Goal: Information Seeking & Learning: Check status

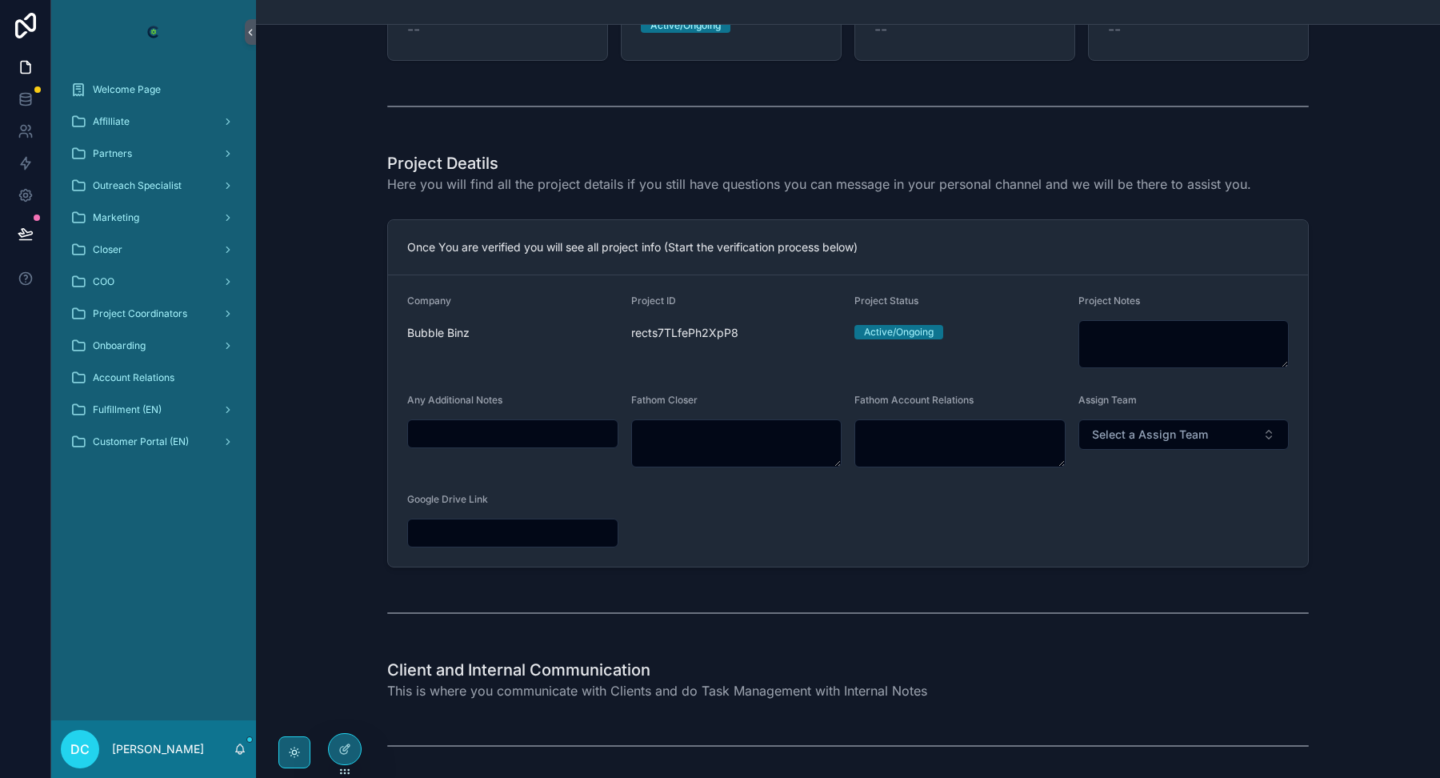
scroll to position [522, 0]
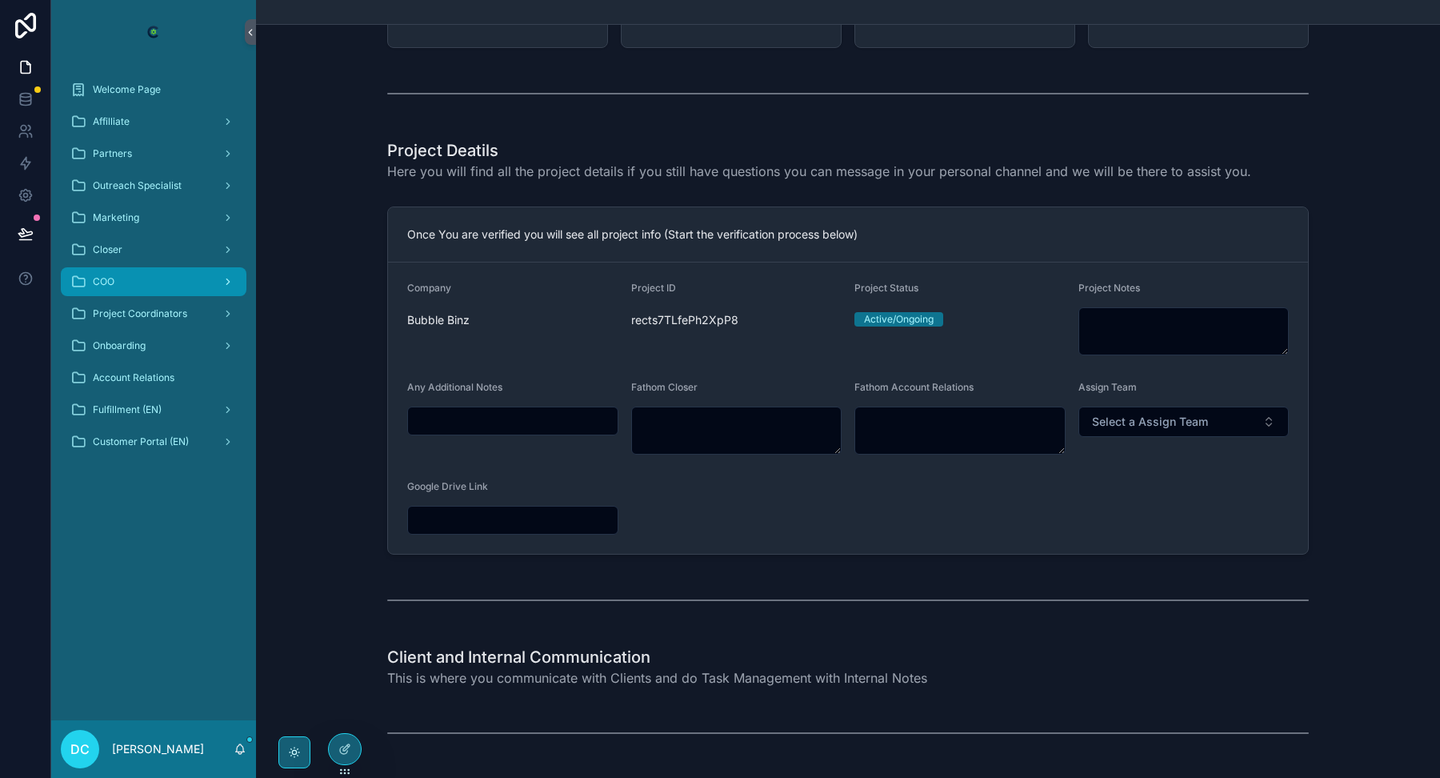
click at [87, 278] on div "COO" at bounding box center [153, 282] width 166 height 26
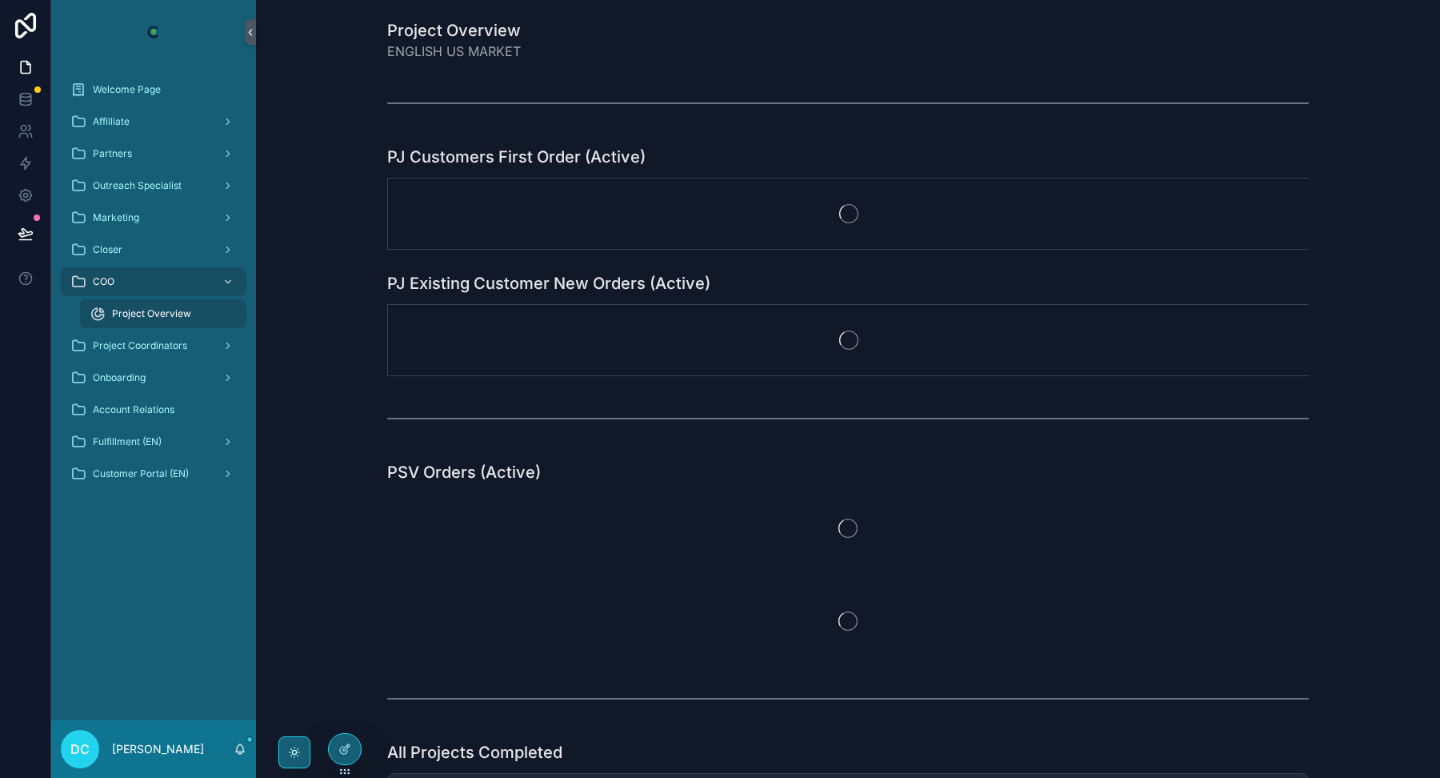
click at [121, 306] on div "Project Overview" at bounding box center [163, 314] width 147 height 26
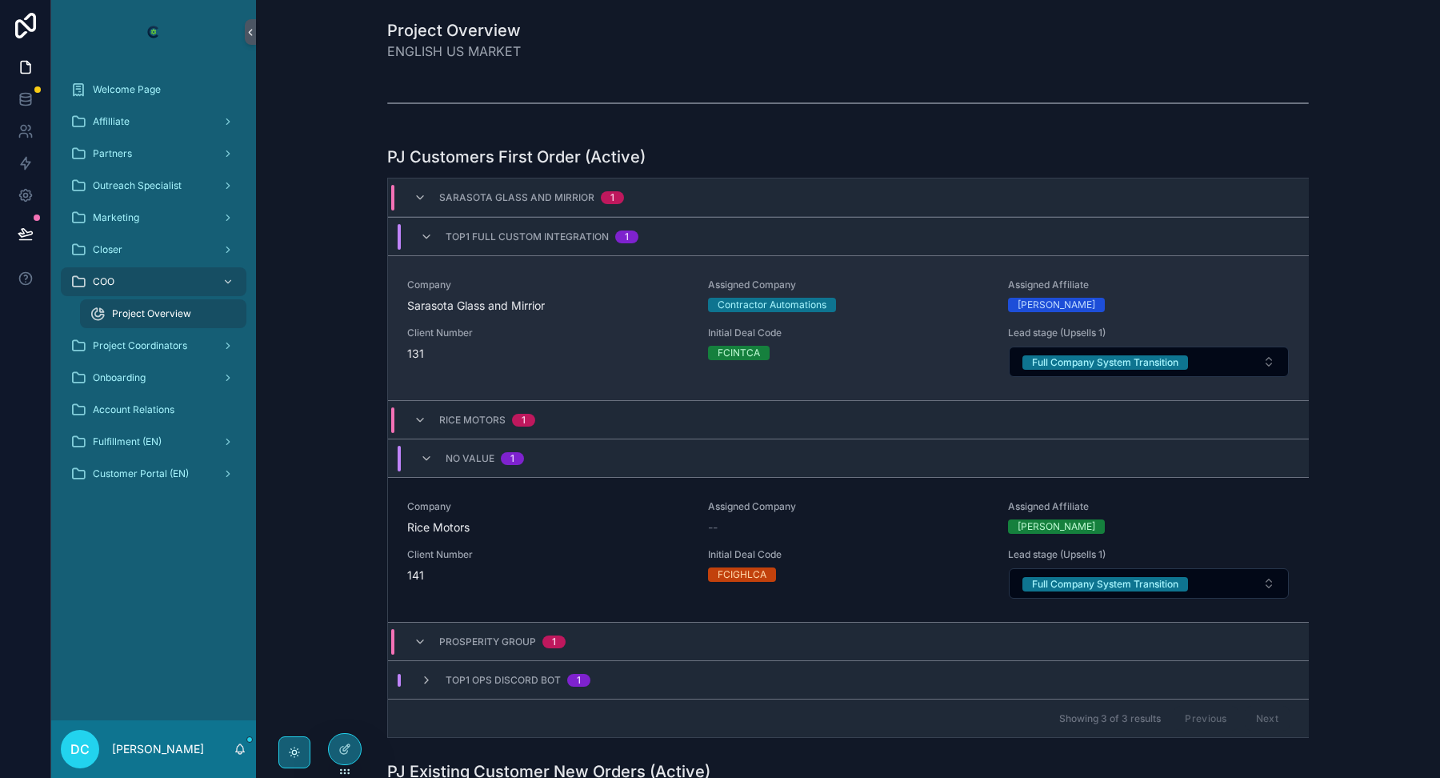
click at [504, 306] on span "Sarasota Glass and Mirrior" at bounding box center [548, 306] width 282 height 16
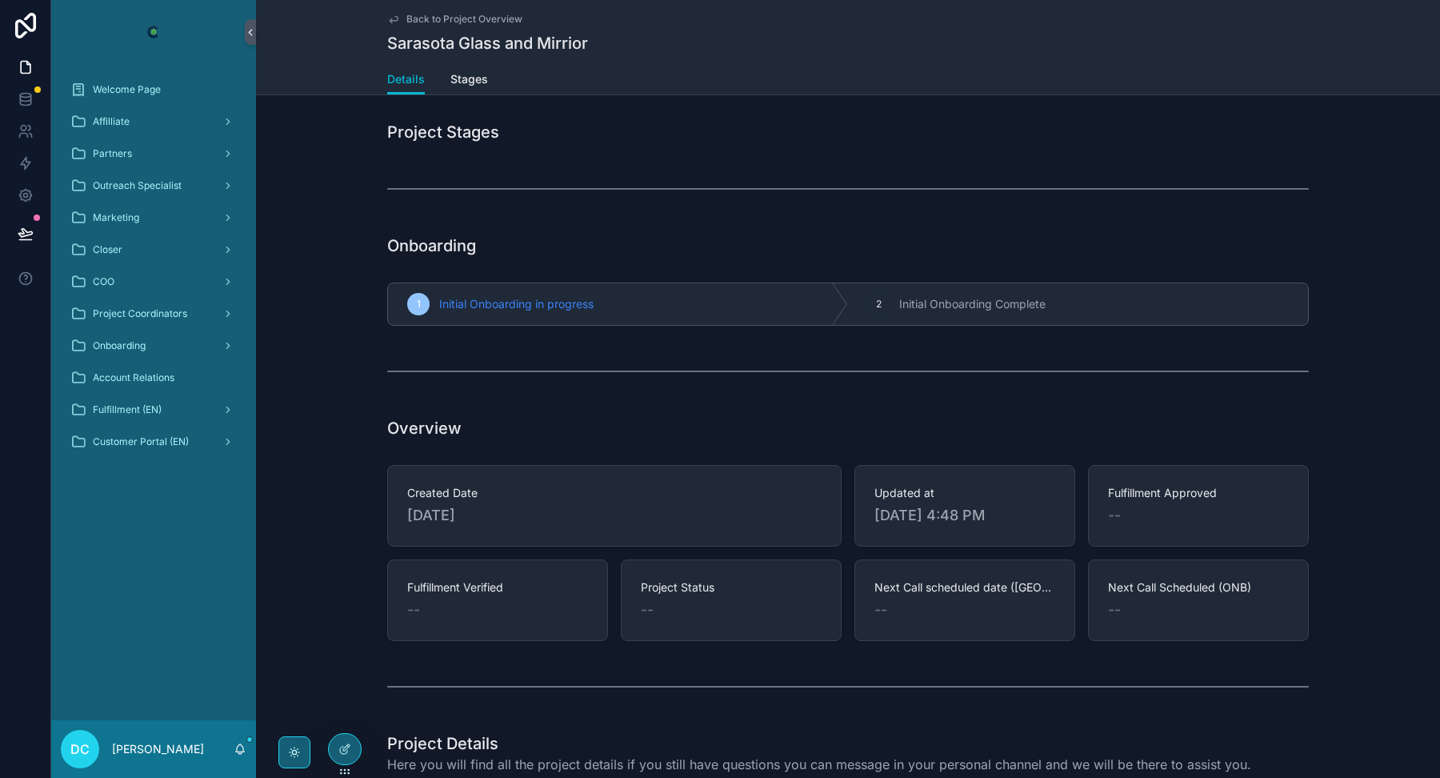
scroll to position [2, 0]
click at [467, 73] on span "Stages" at bounding box center [469, 79] width 38 height 16
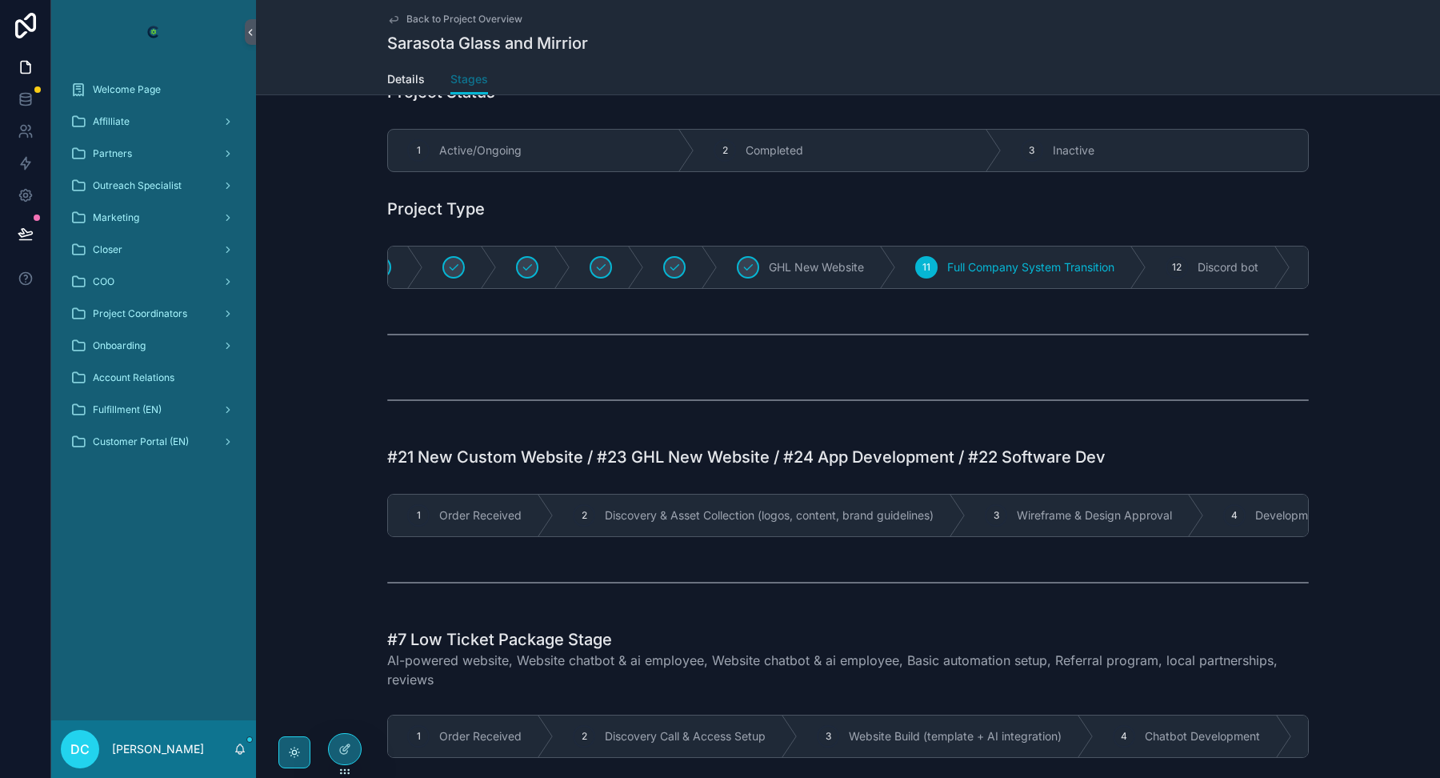
scroll to position [0, 356]
click at [404, 79] on span "Details" at bounding box center [406, 79] width 38 height 16
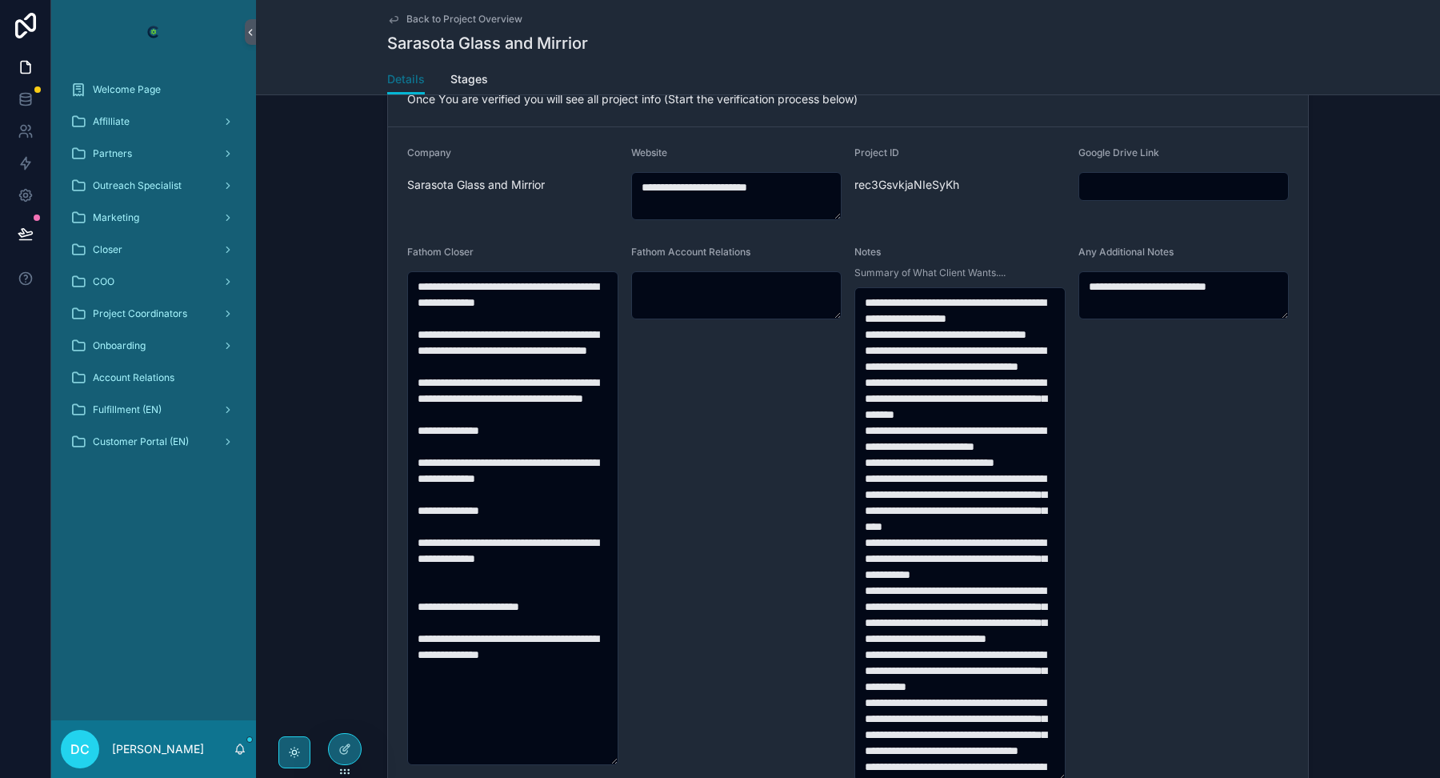
scroll to position [739, 0]
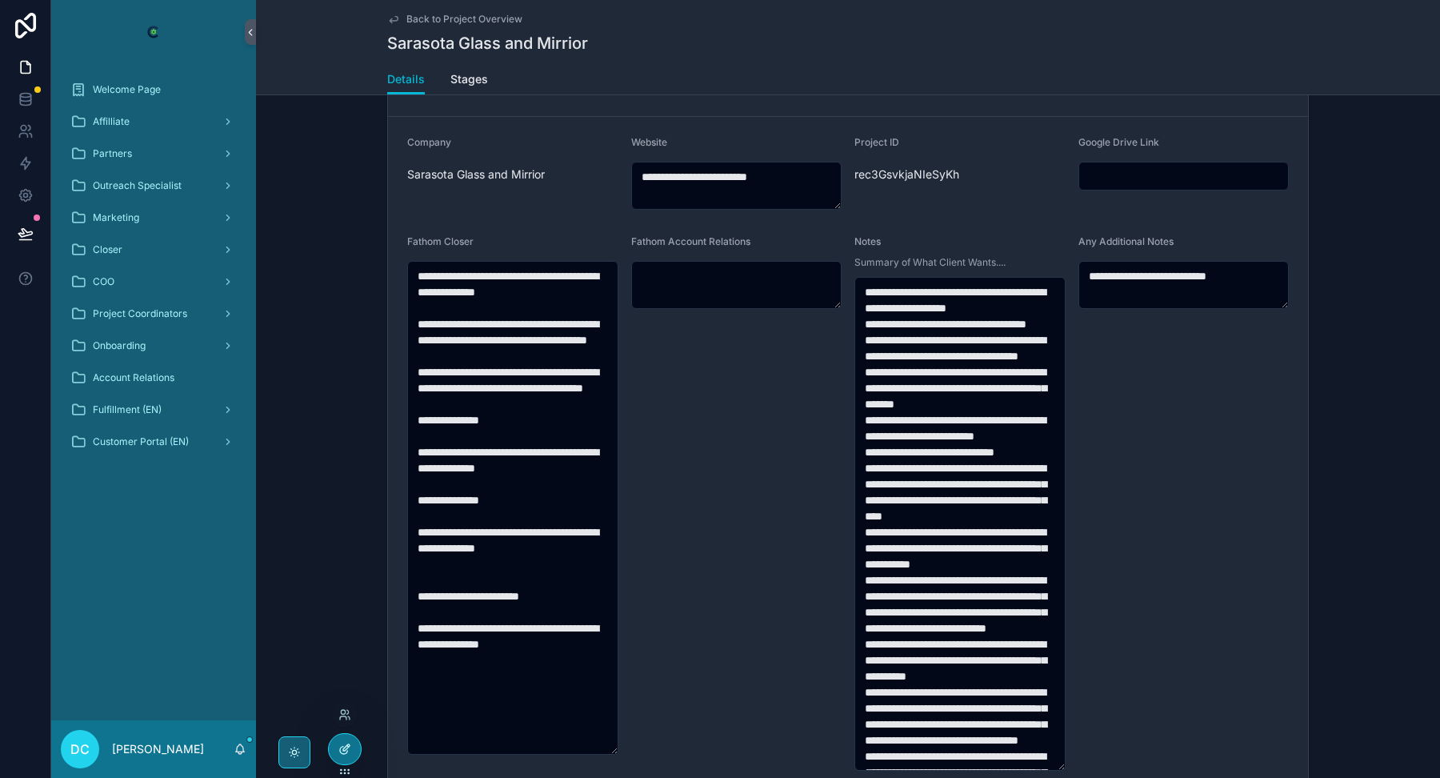
click at [341, 735] on div at bounding box center [345, 749] width 32 height 30
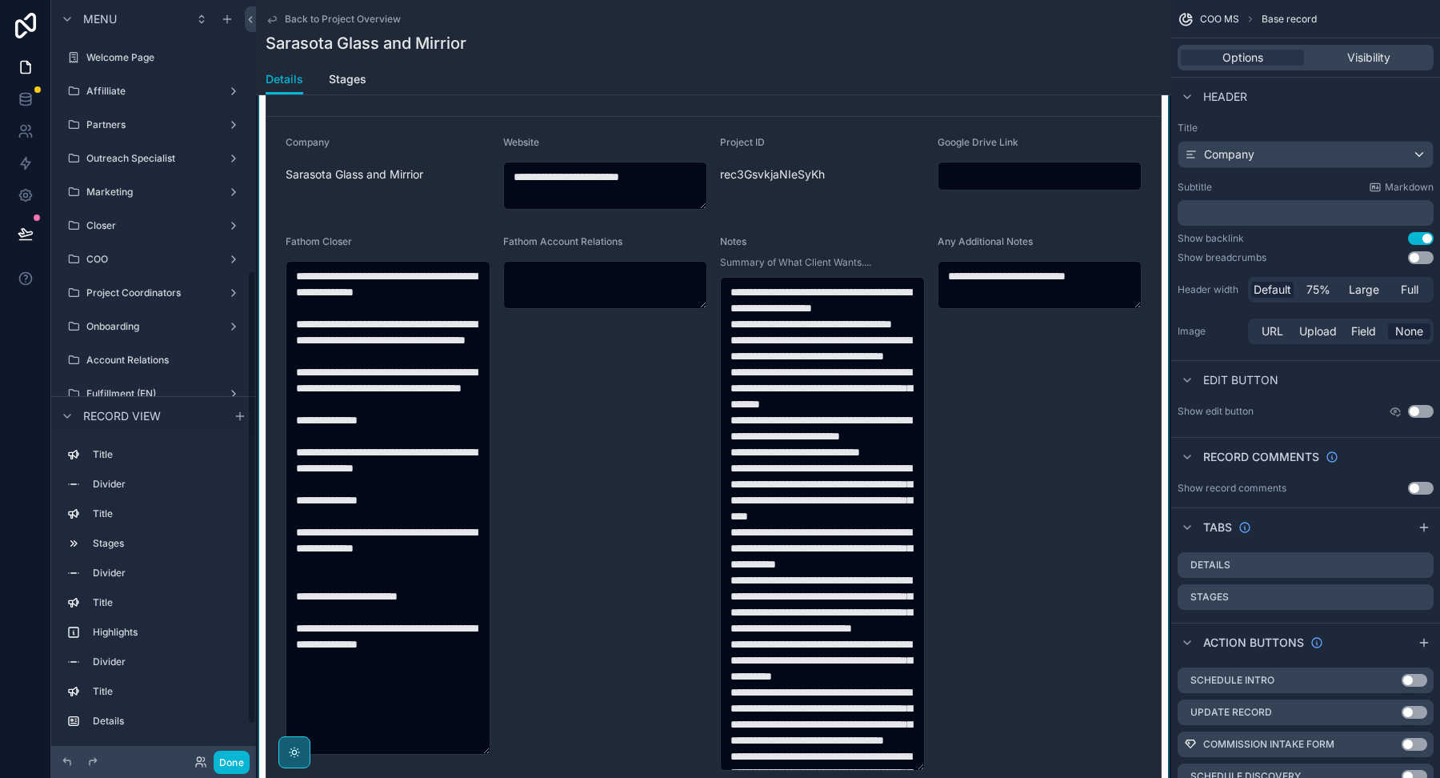
scroll to position [453, 0]
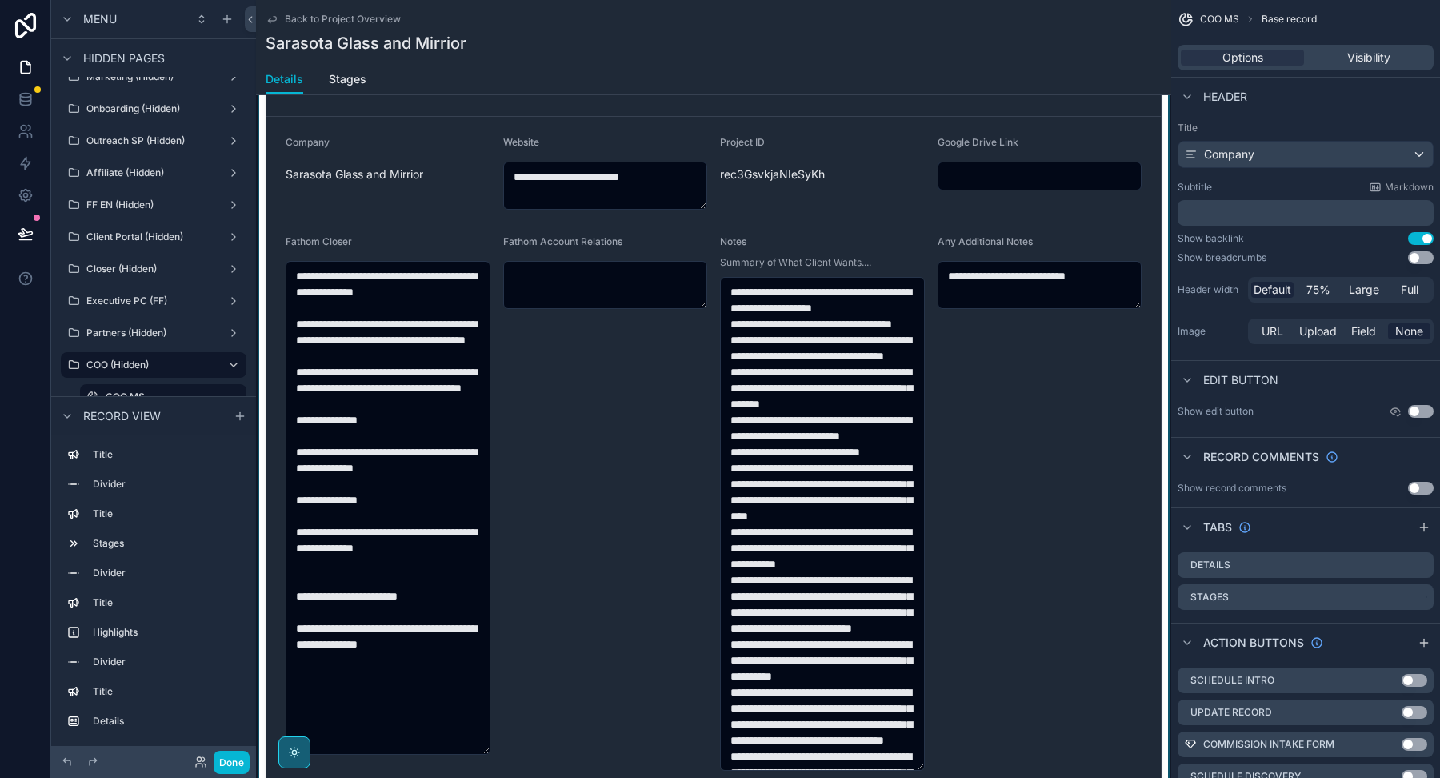
click at [911, 231] on div "scrollable content" at bounding box center [713, 523] width 915 height 938
